Goal: Information Seeking & Learning: Learn about a topic

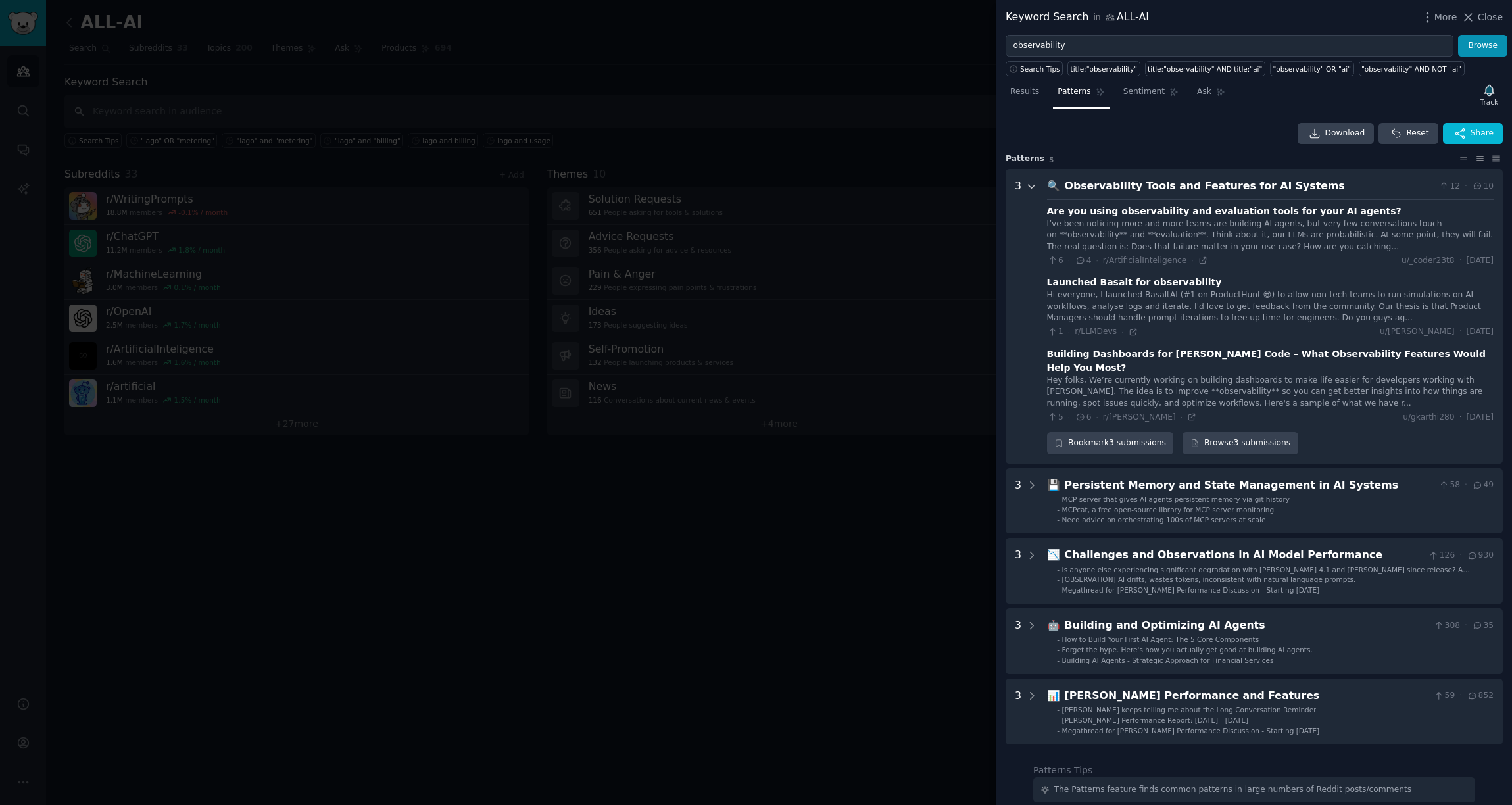
click at [1030, 186] on icon at bounding box center [1032, 186] width 7 height 3
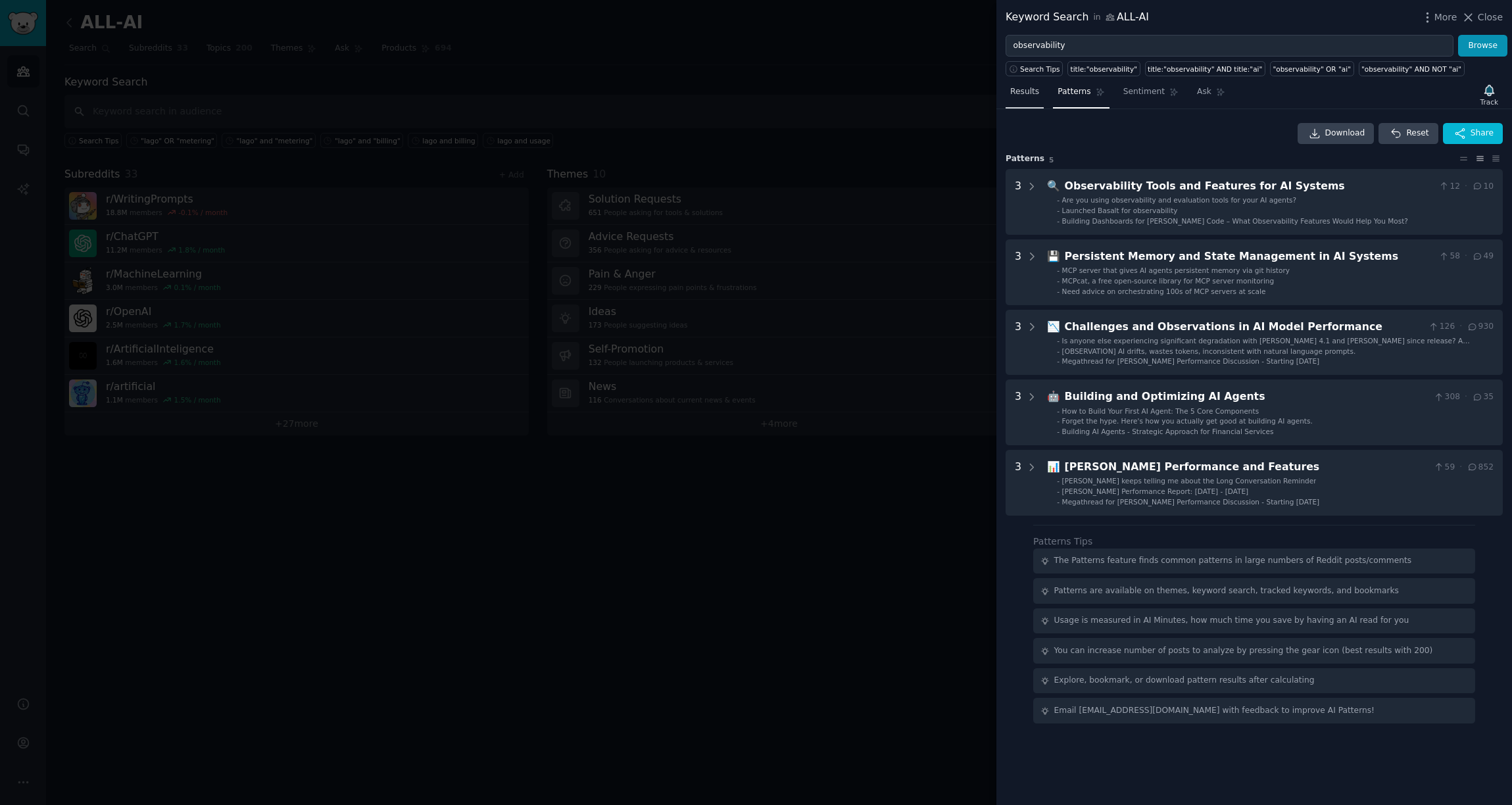
click at [1025, 100] on link "Results" at bounding box center [1024, 95] width 38 height 27
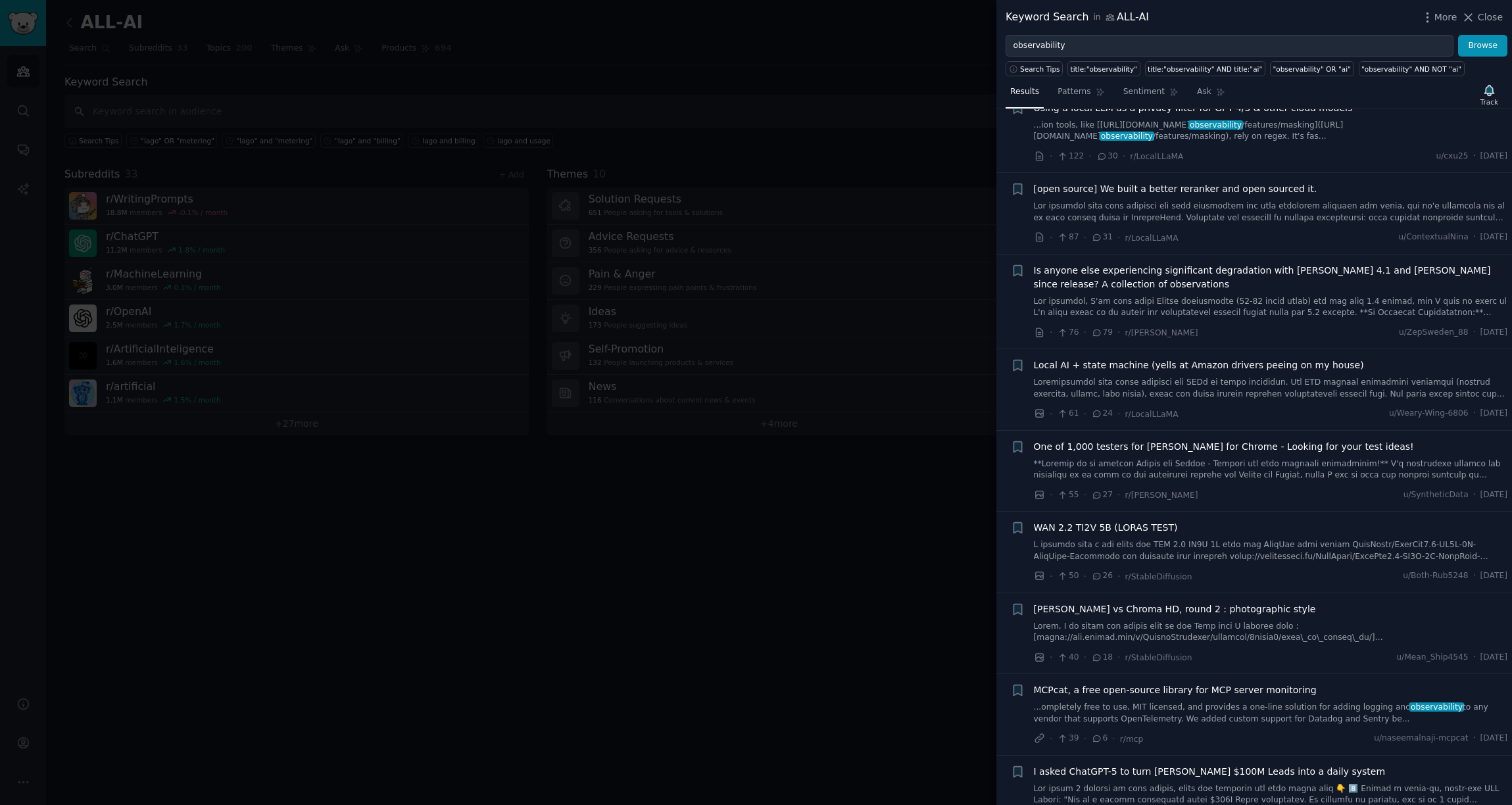
scroll to position [221, 0]
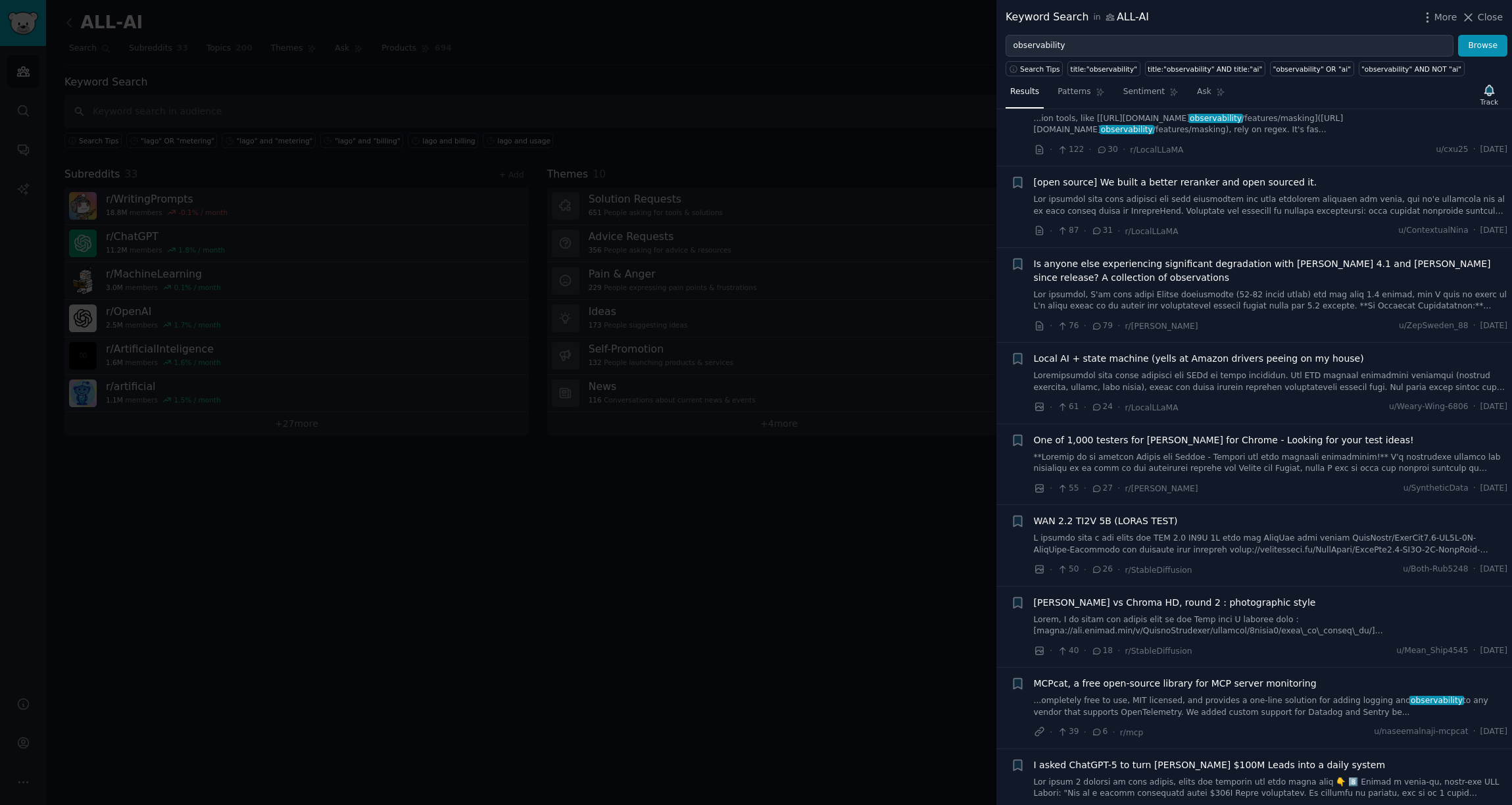
click at [1090, 363] on span "Local AI + state machine (yells at Amazon drivers peeing on my house)" at bounding box center [1198, 359] width 330 height 13
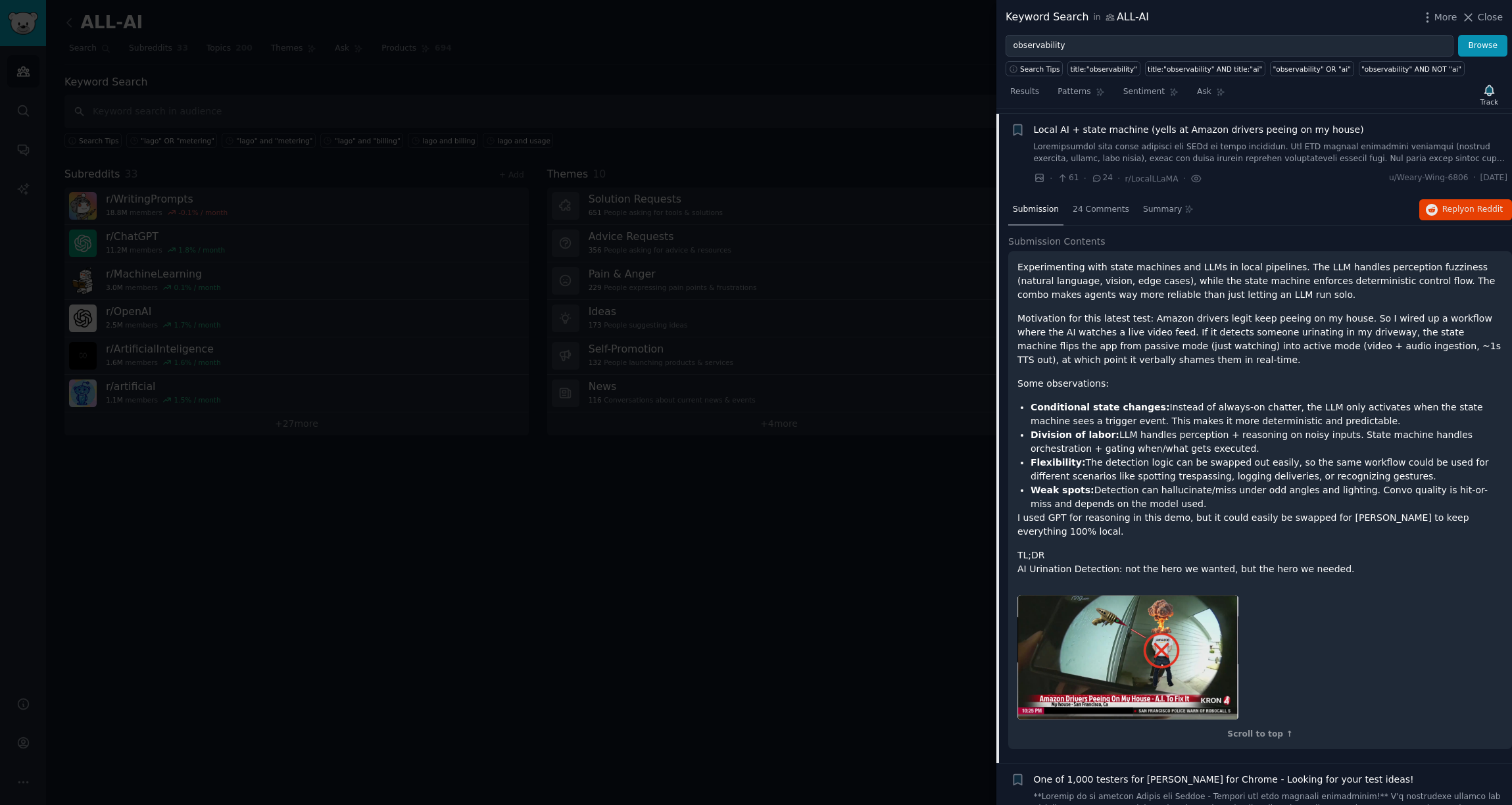
scroll to position [455, 0]
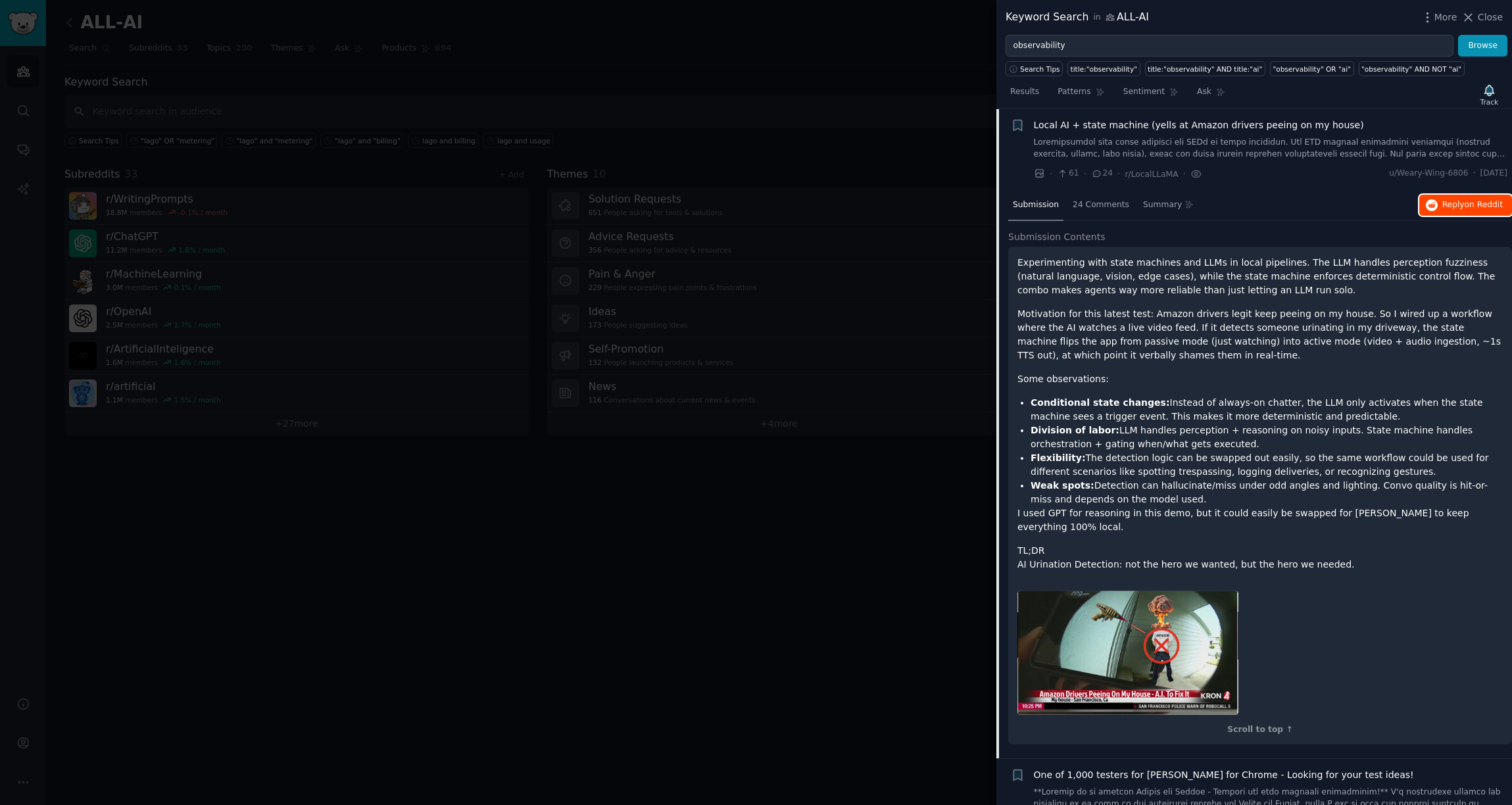
click at [1494, 204] on span "on Reddit" at bounding box center [1483, 205] width 38 height 10
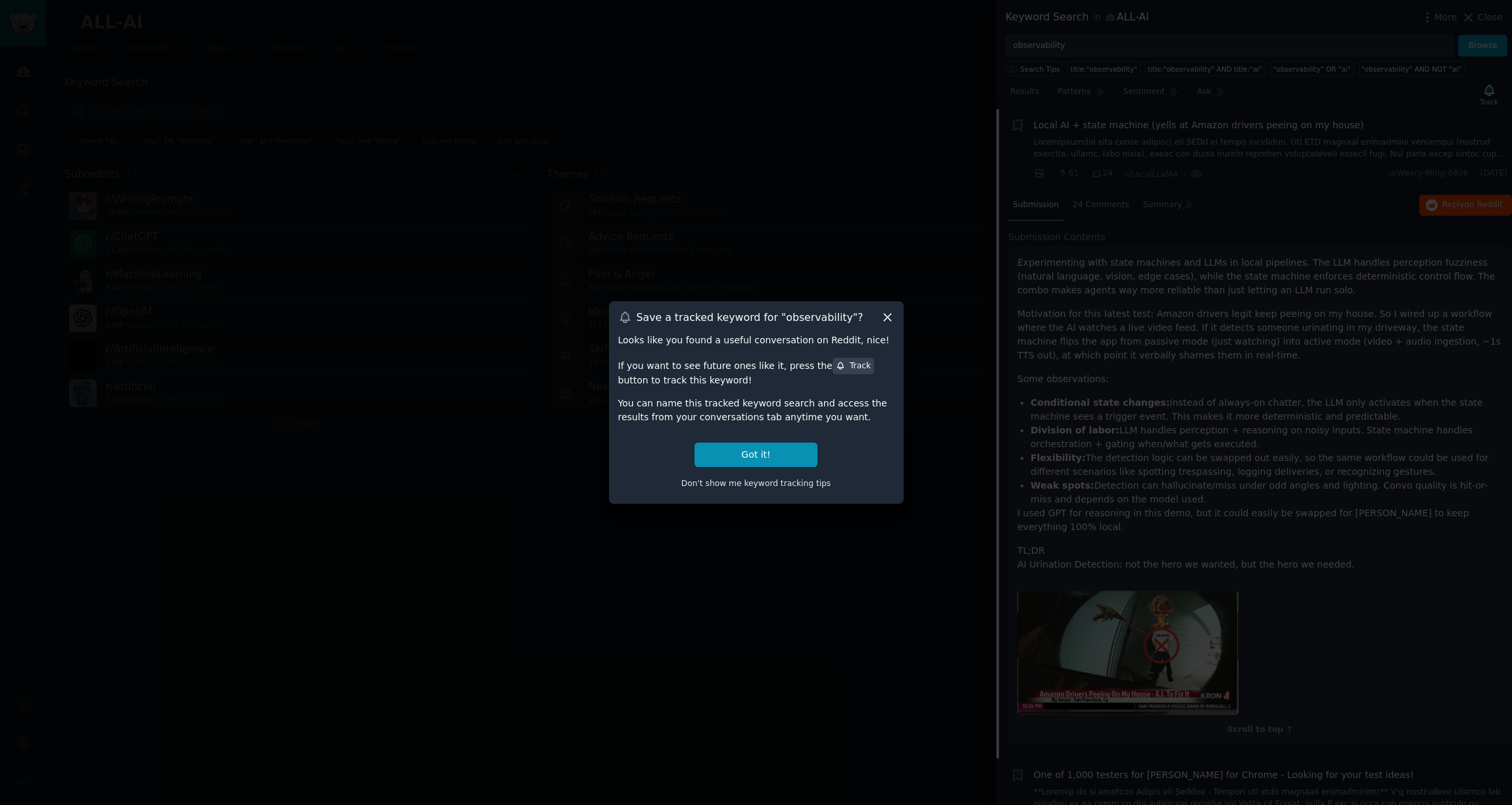
click at [889, 321] on icon at bounding box center [887, 318] width 13 height 13
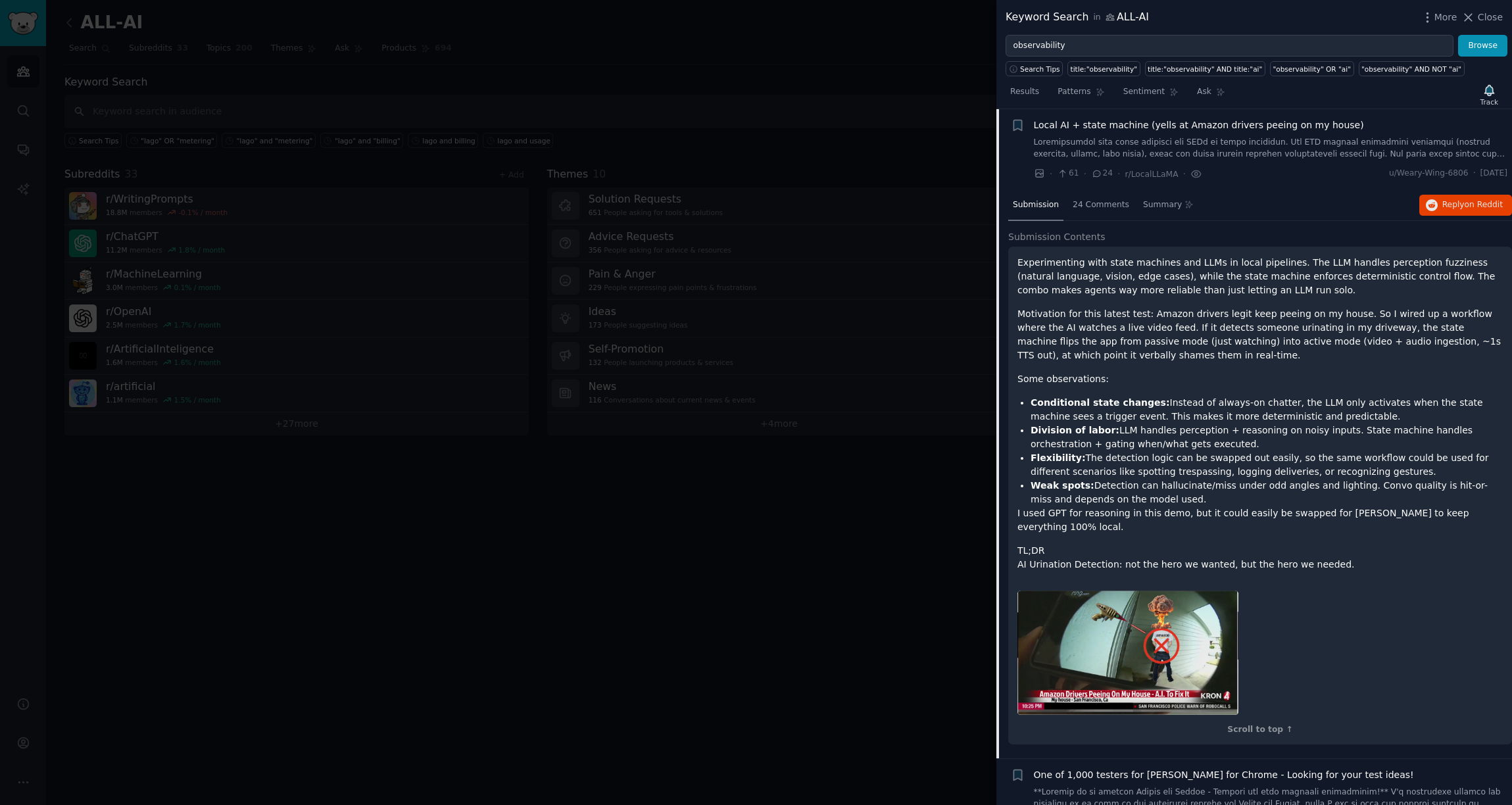
click at [1419, 126] on div "Local AI + state machine (yells at Amazon drivers peeing on my house)" at bounding box center [1270, 125] width 474 height 13
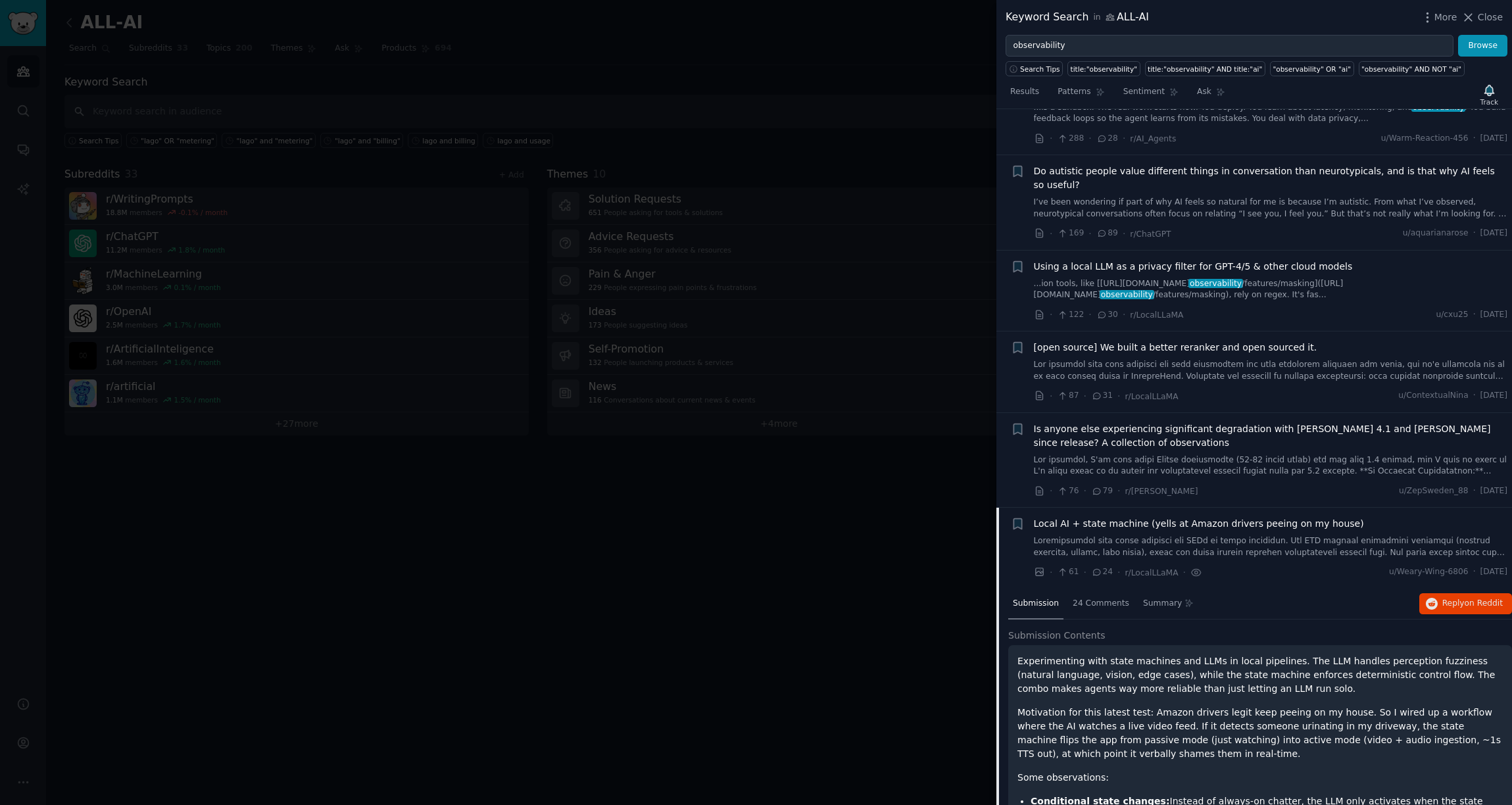
scroll to position [57, 0]
click at [1020, 268] on icon "button" at bounding box center [1017, 264] width 8 height 10
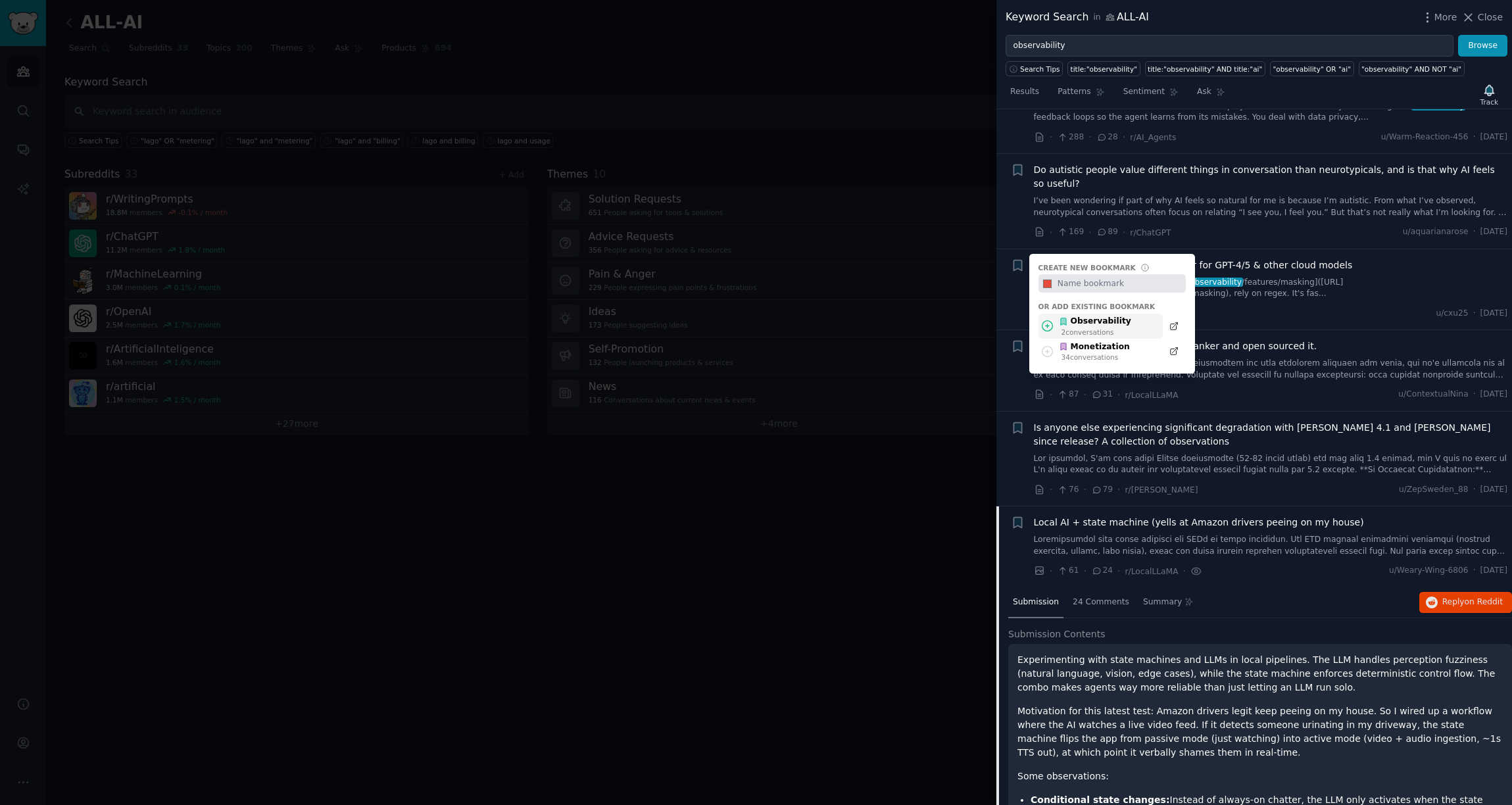
click at [1077, 326] on div "Observability" at bounding box center [1094, 321] width 72 height 11
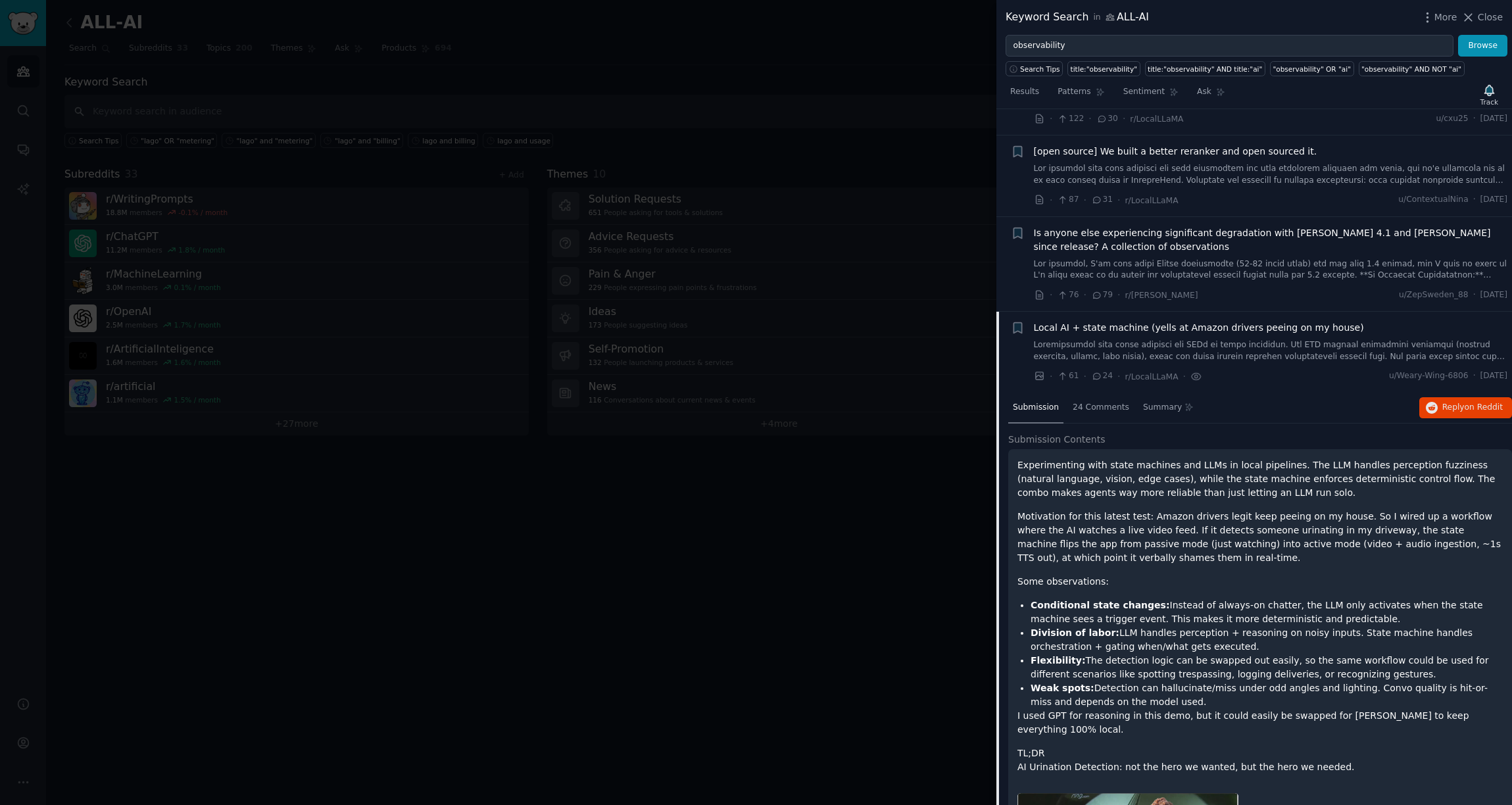
scroll to position [279, 0]
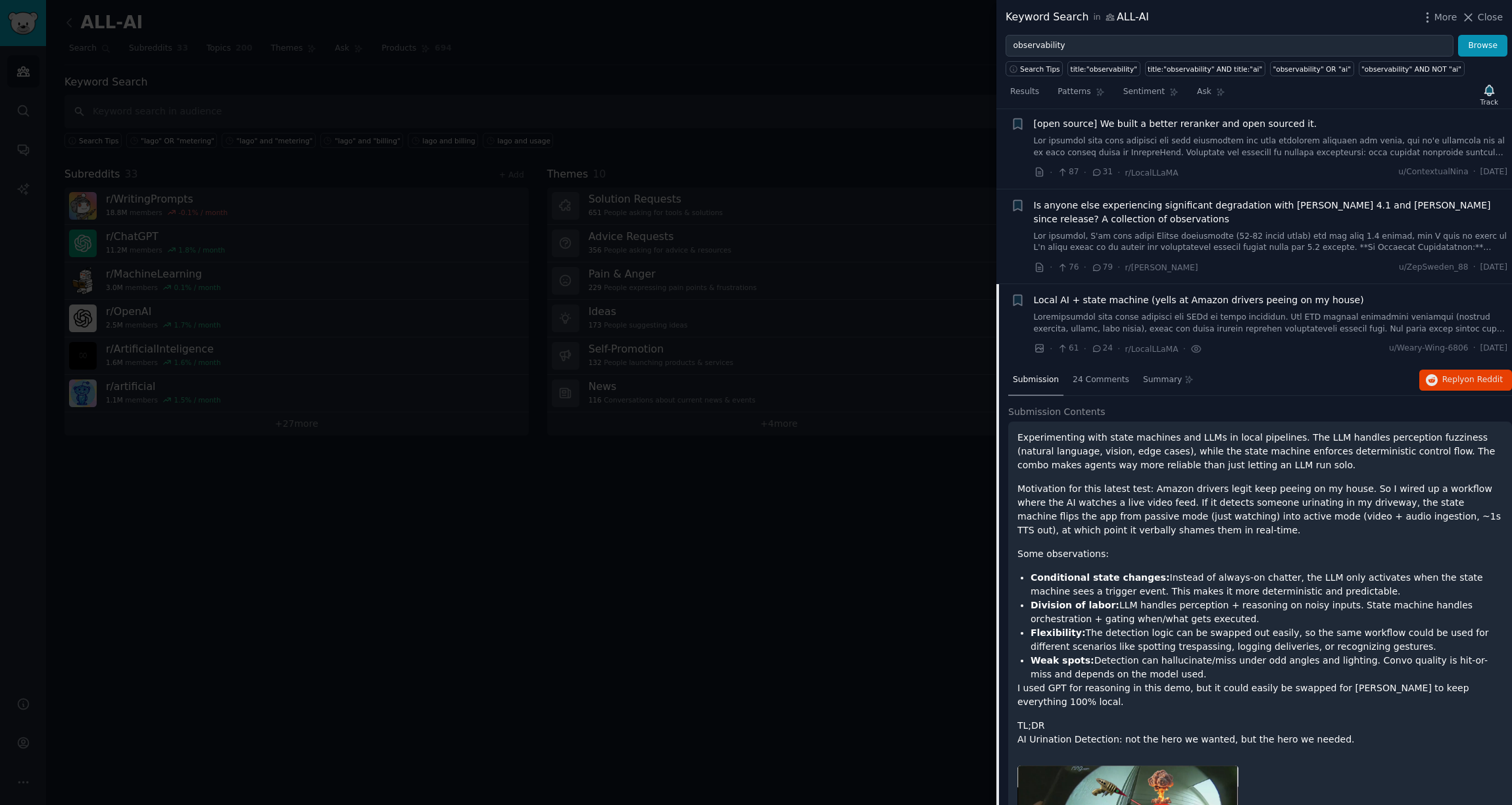
click at [1234, 368] on div "Submission 24 Comments Summary Reply on Reddit" at bounding box center [1259, 381] width 503 height 31
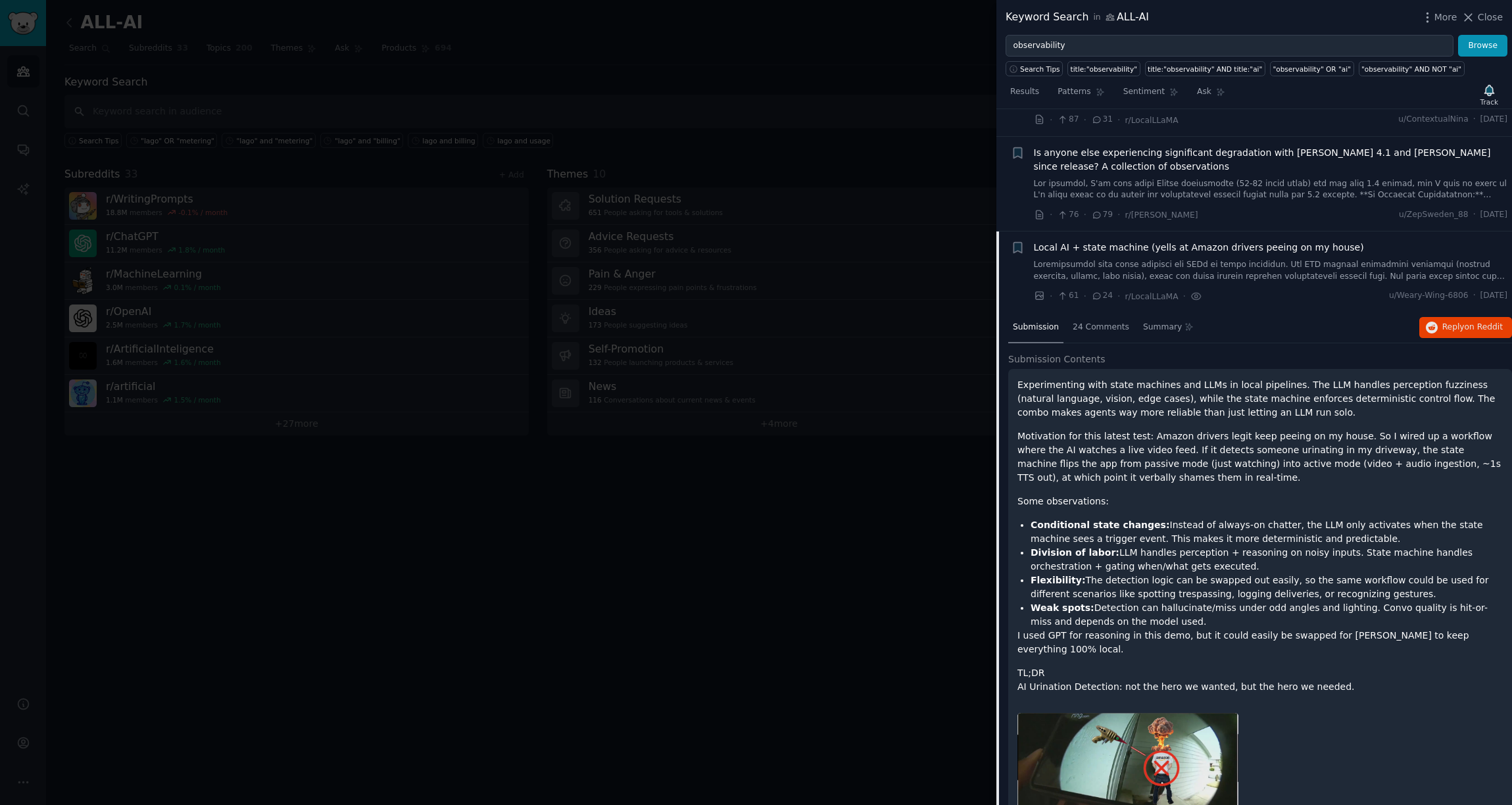
scroll to position [319, 0]
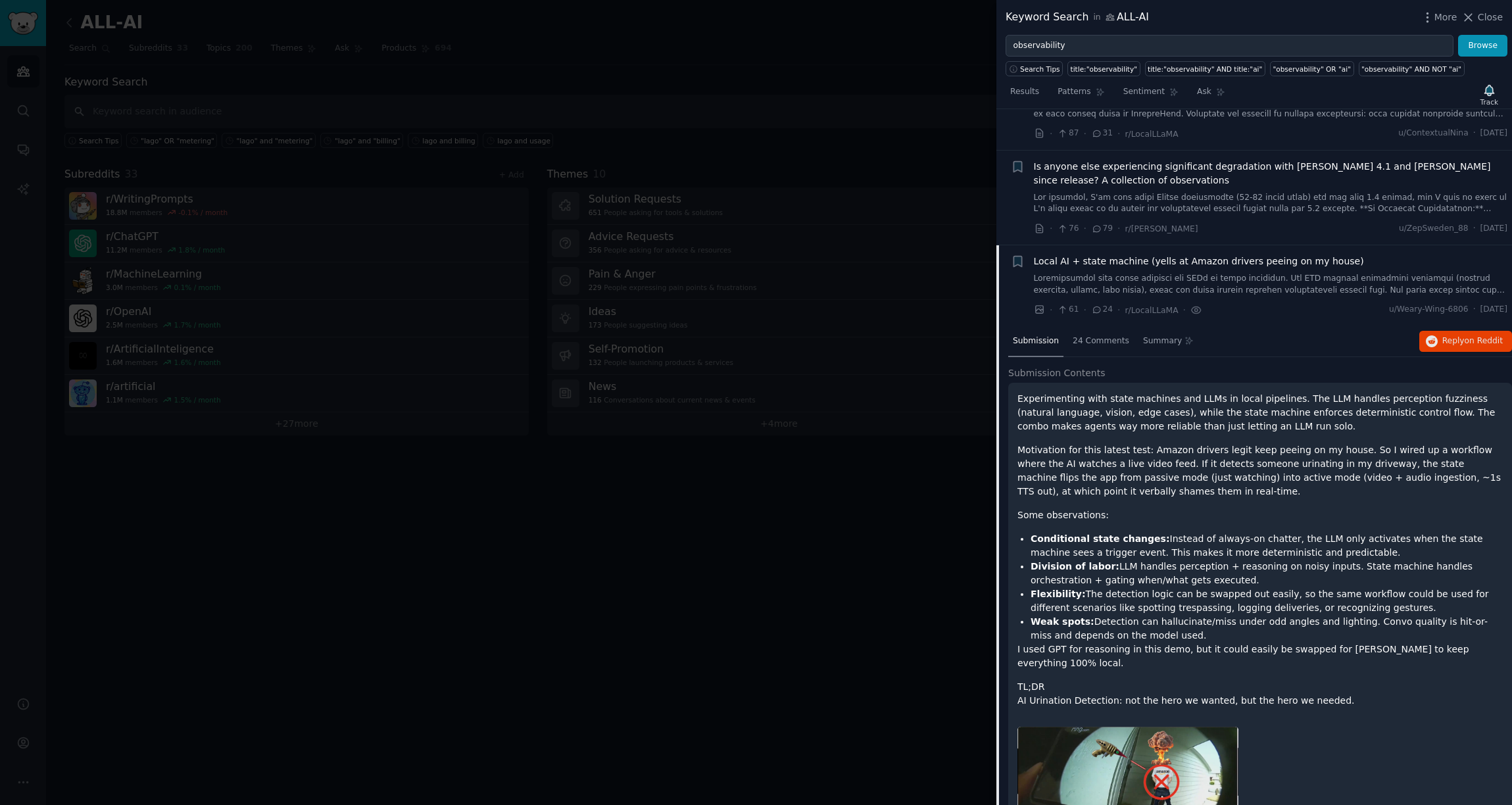
click at [1337, 261] on span "Local AI + state machine (yells at Amazon drivers peeing on my house)" at bounding box center [1198, 261] width 330 height 13
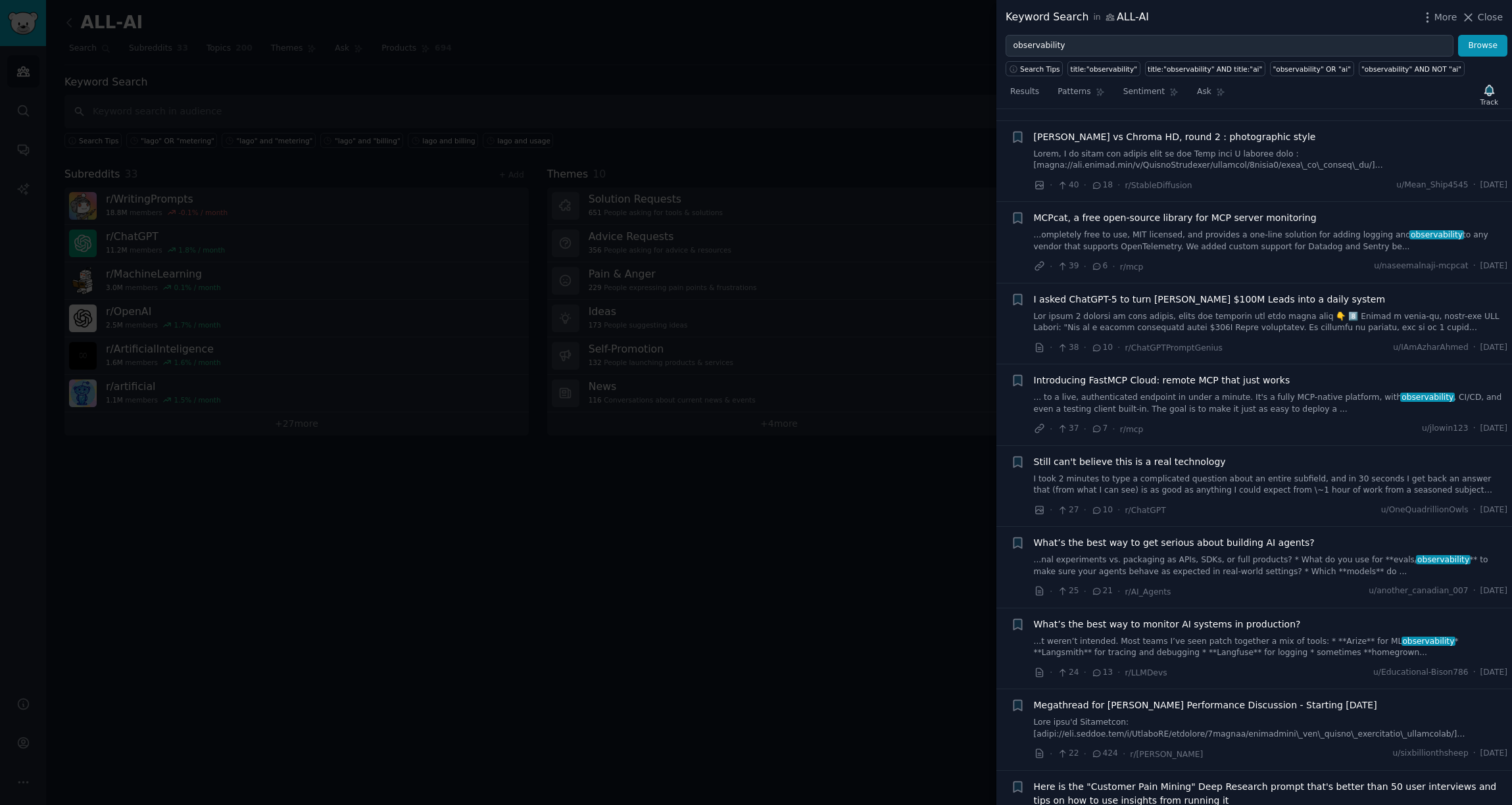
scroll to position [690, 0]
click at [1278, 314] on link at bounding box center [1270, 320] width 474 height 23
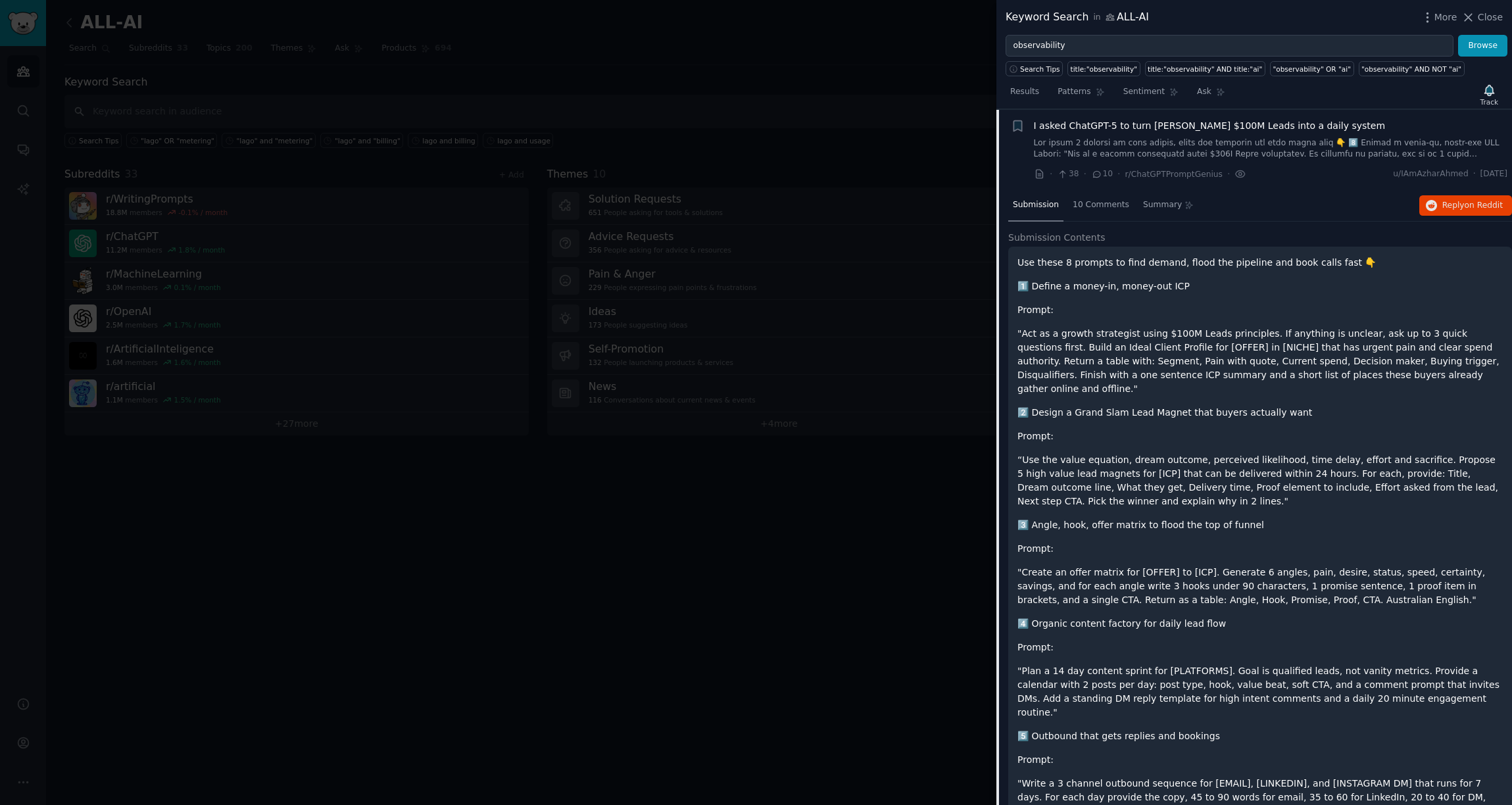
scroll to position [860, 0]
click at [1466, 204] on span "on Reddit" at bounding box center [1483, 205] width 38 height 10
click at [1119, 131] on span "I asked ChatGPT-5 to turn [PERSON_NAME] $100M Leads into a daily system" at bounding box center [1209, 126] width 352 height 13
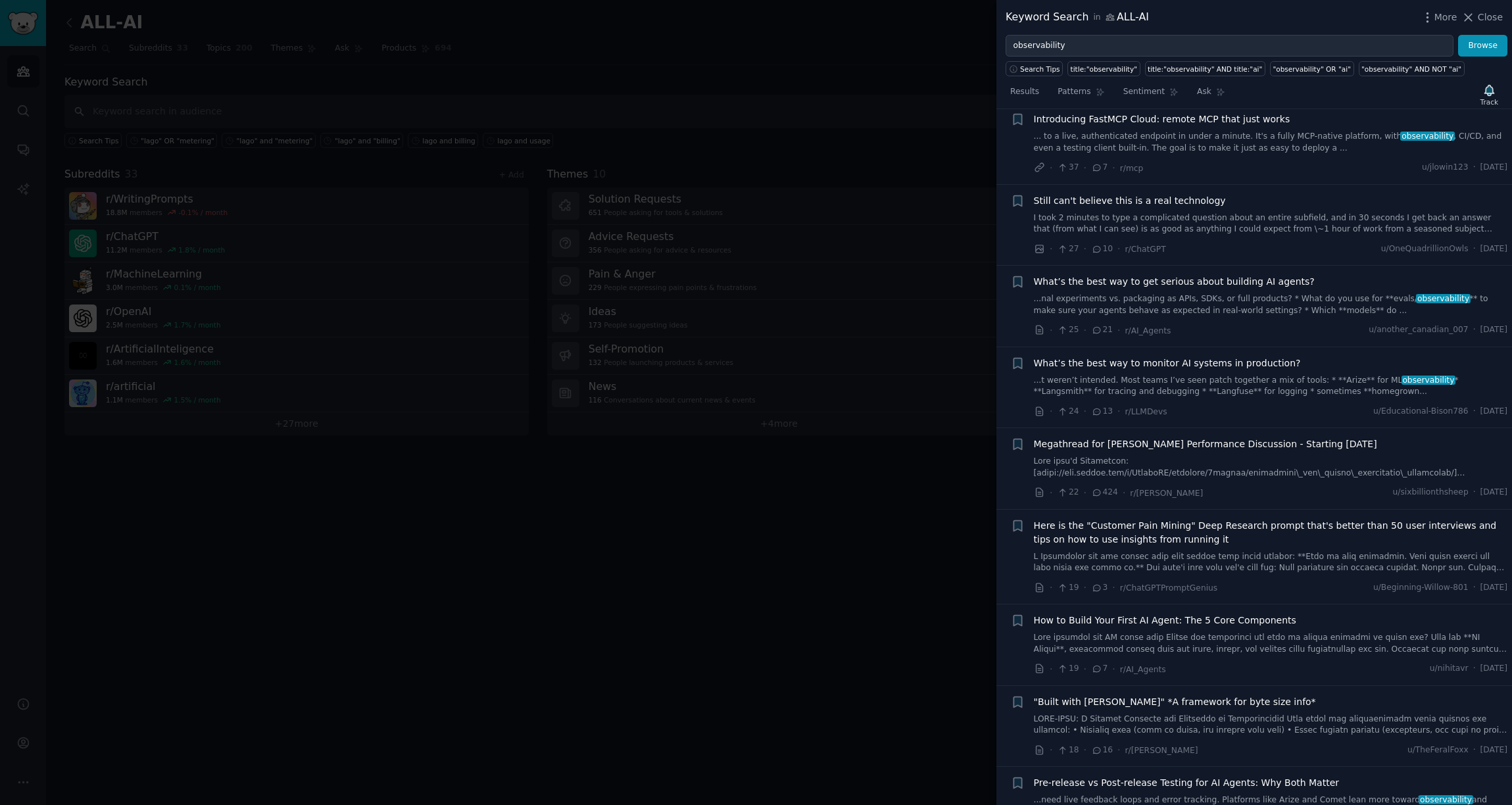
scroll to position [949, 0]
click at [1018, 280] on icon "button" at bounding box center [1017, 280] width 8 height 10
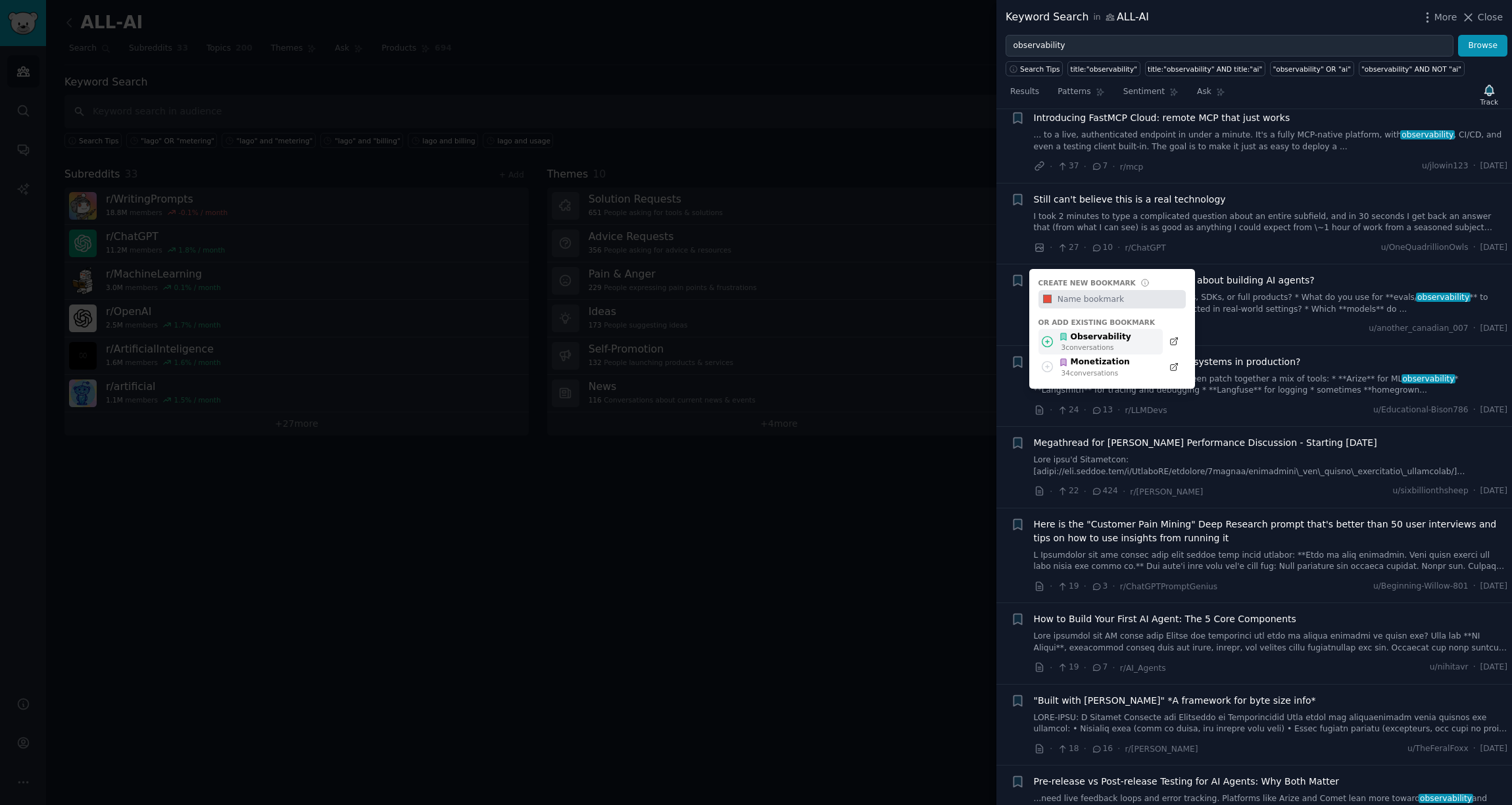
click at [1082, 338] on div "Observability" at bounding box center [1094, 338] width 72 height 11
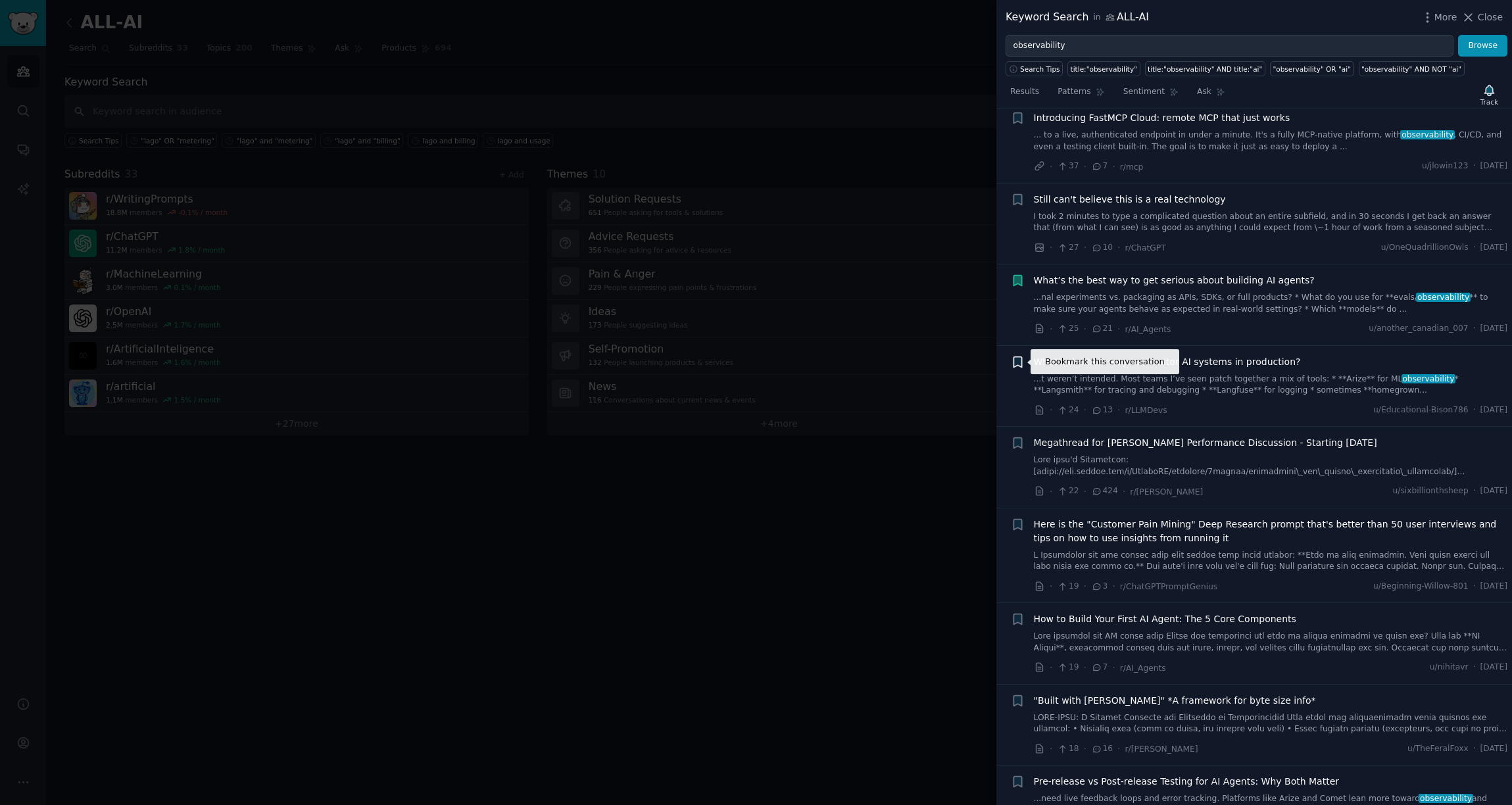
click at [1018, 365] on icon "button" at bounding box center [1017, 361] width 13 height 13
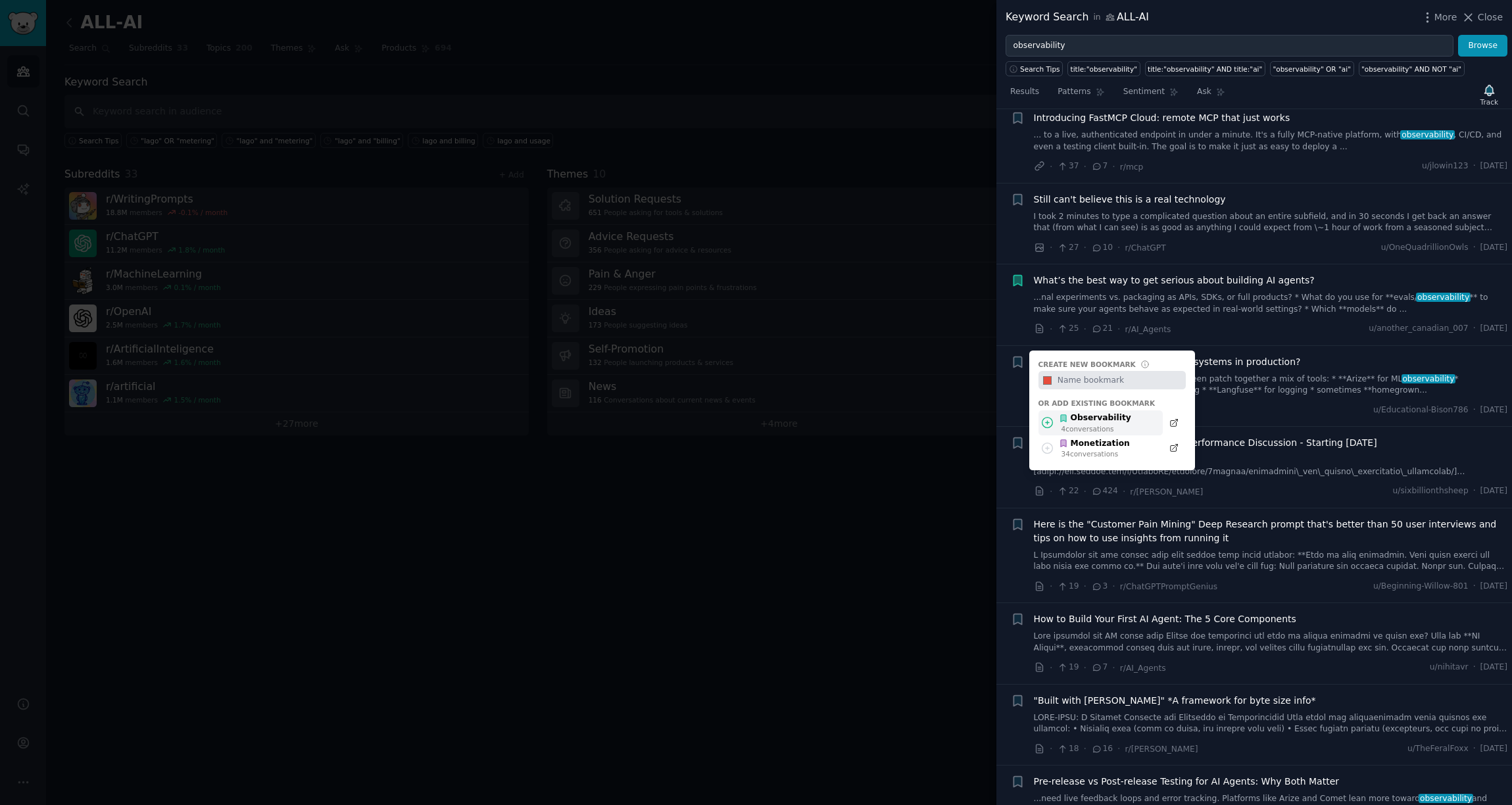
click at [1117, 421] on div "Observability" at bounding box center [1094, 418] width 72 height 11
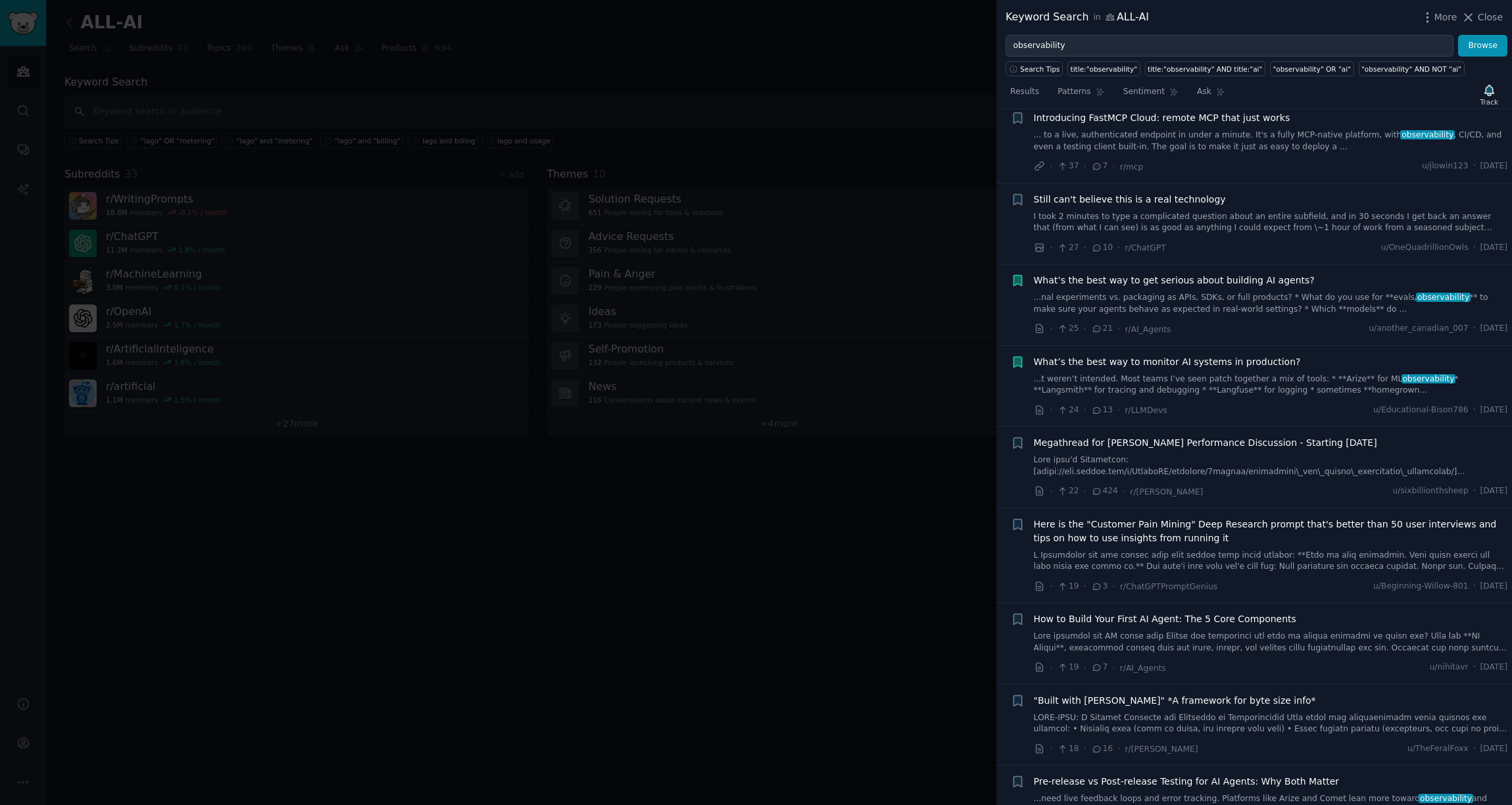
click at [1338, 351] on li "Bookmark this conversation What’s the best way to monitor AI systems in product…" at bounding box center [1254, 386] width 516 height 81
click at [1305, 361] on div "What’s the best way to monitor AI systems in production?" at bounding box center [1270, 361] width 474 height 13
click at [1310, 380] on link "...t weren’t intended. Most teams I’ve seen patch together a mix of tools: * **…" at bounding box center [1270, 385] width 474 height 23
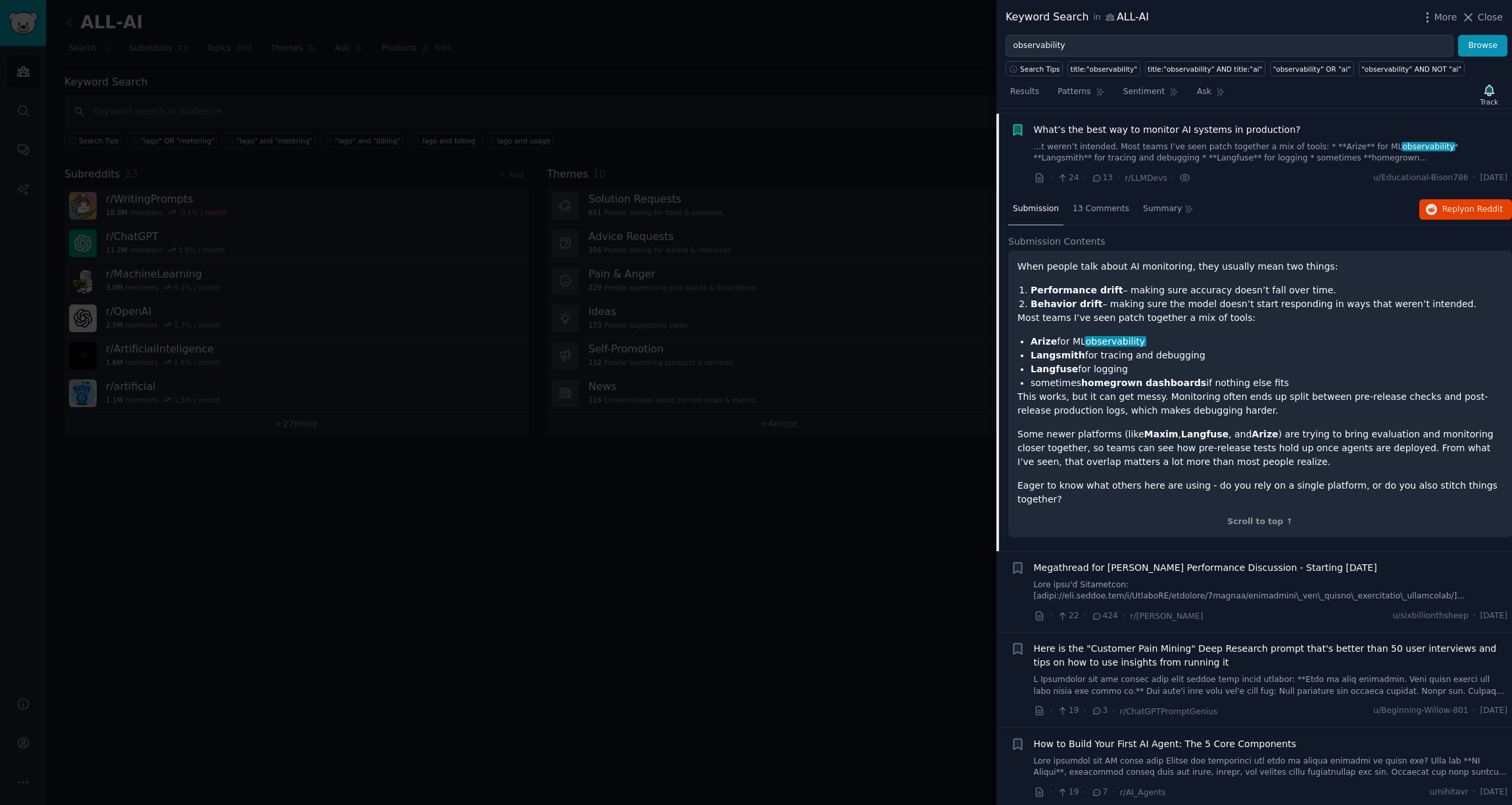
scroll to position [1186, 0]
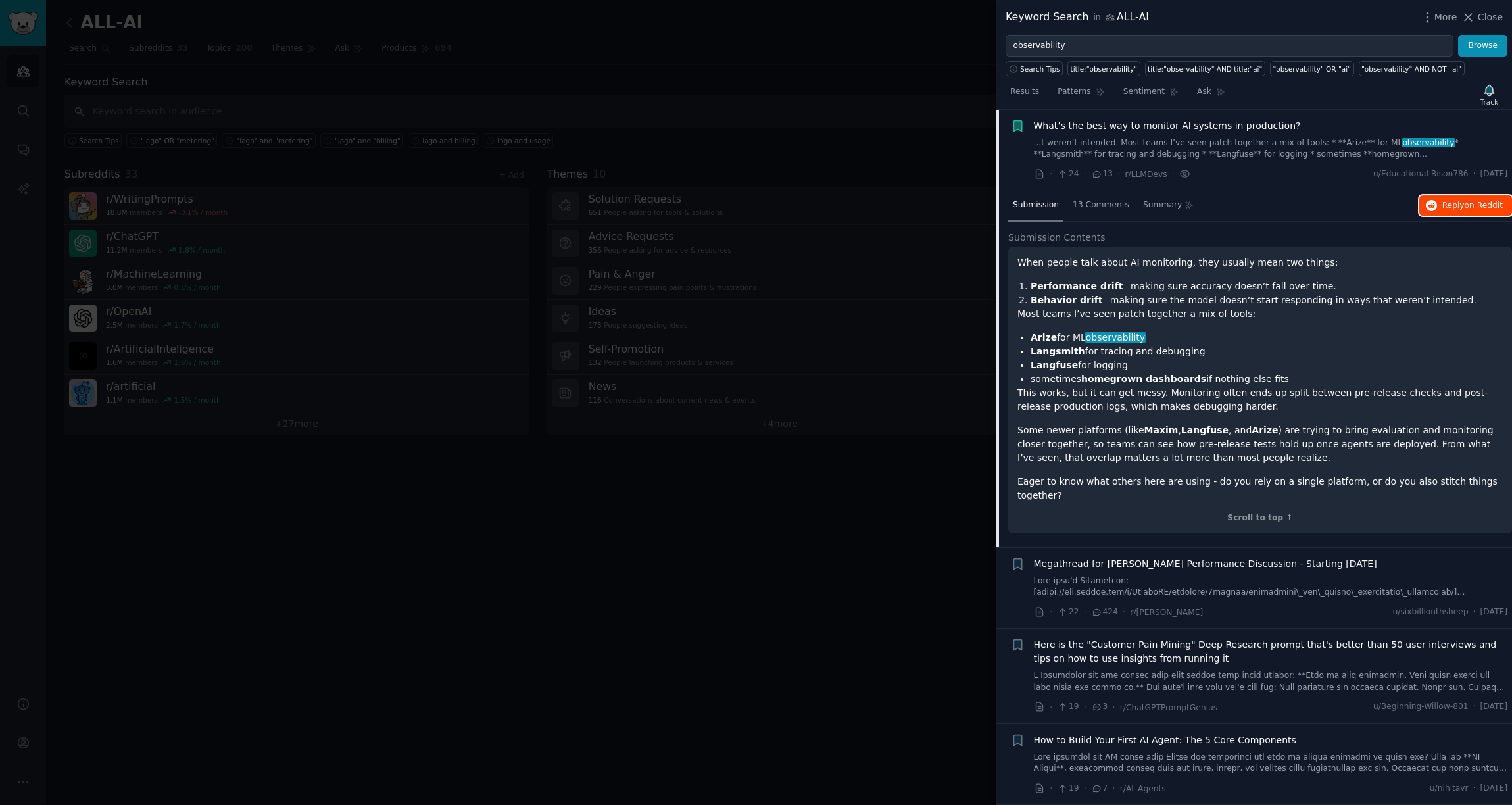
click at [1444, 201] on span "Reply on Reddit" at bounding box center [1471, 206] width 60 height 11
